Goal: Find specific page/section: Find specific page/section

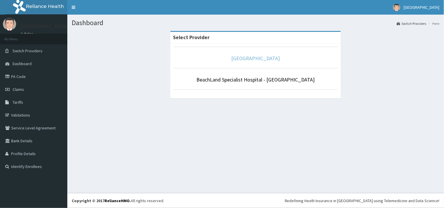
click at [252, 57] on link "[GEOGRAPHIC_DATA]" at bounding box center [256, 58] width 49 height 7
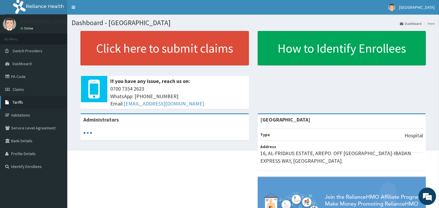
click at [19, 102] on span "Tariffs" at bounding box center [18, 102] width 11 height 5
